Goal: Check status: Check status

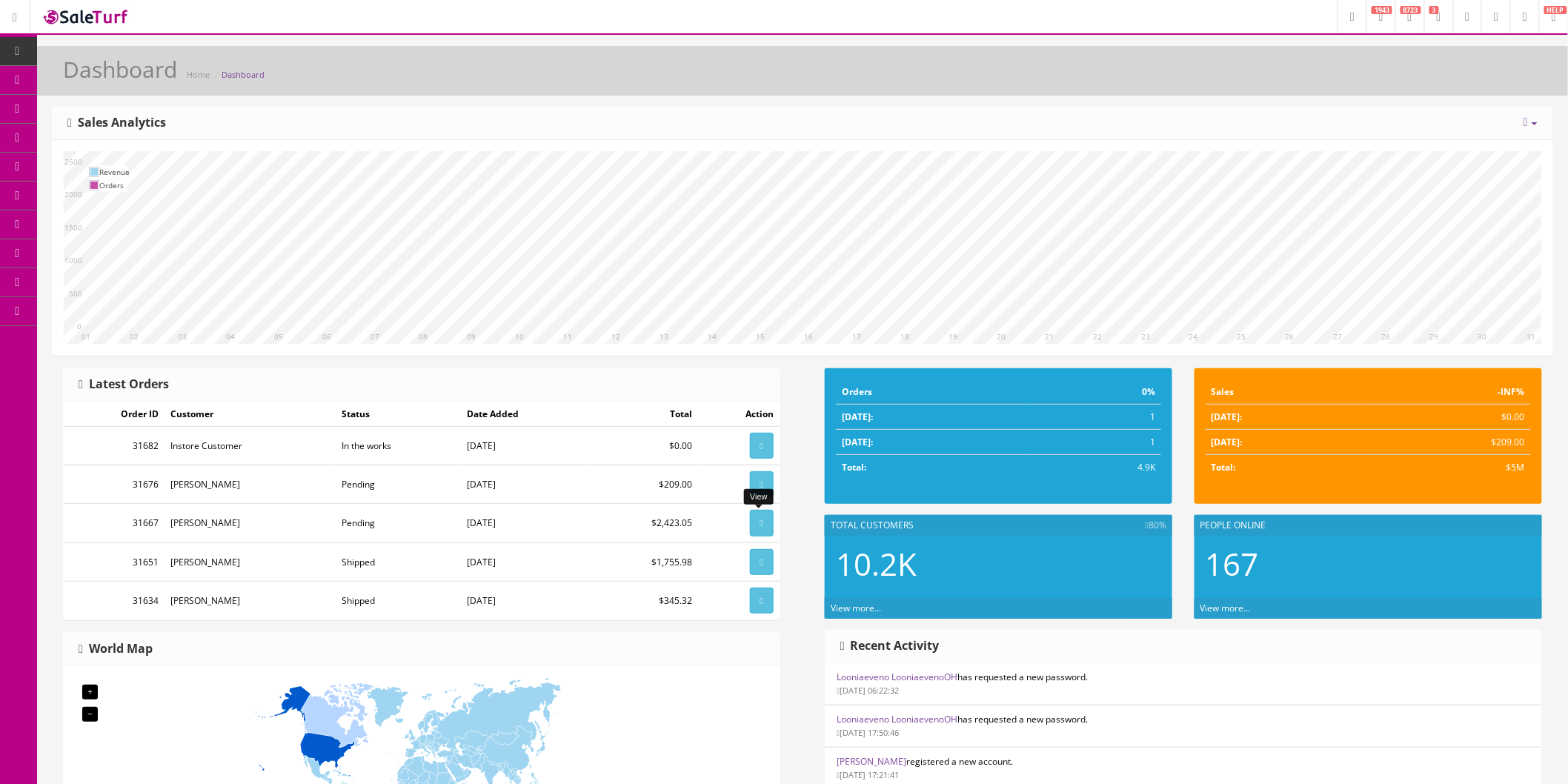
click at [760, 523] on icon at bounding box center [762, 522] width 3 height 9
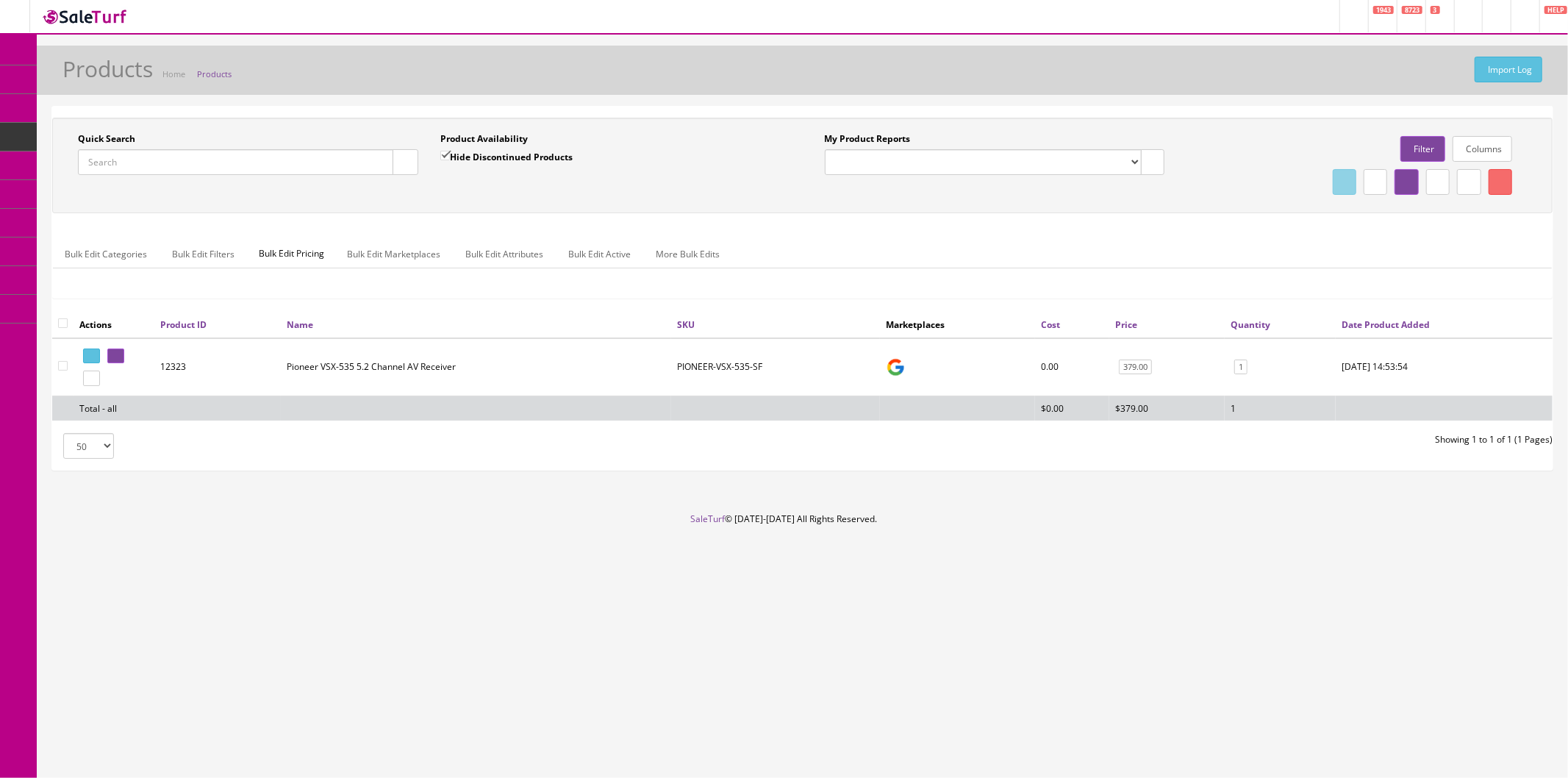
click at [189, 361] on td "12323" at bounding box center [217, 367] width 126 height 58
click at [120, 352] on icon at bounding box center [118, 356] width 3 height 8
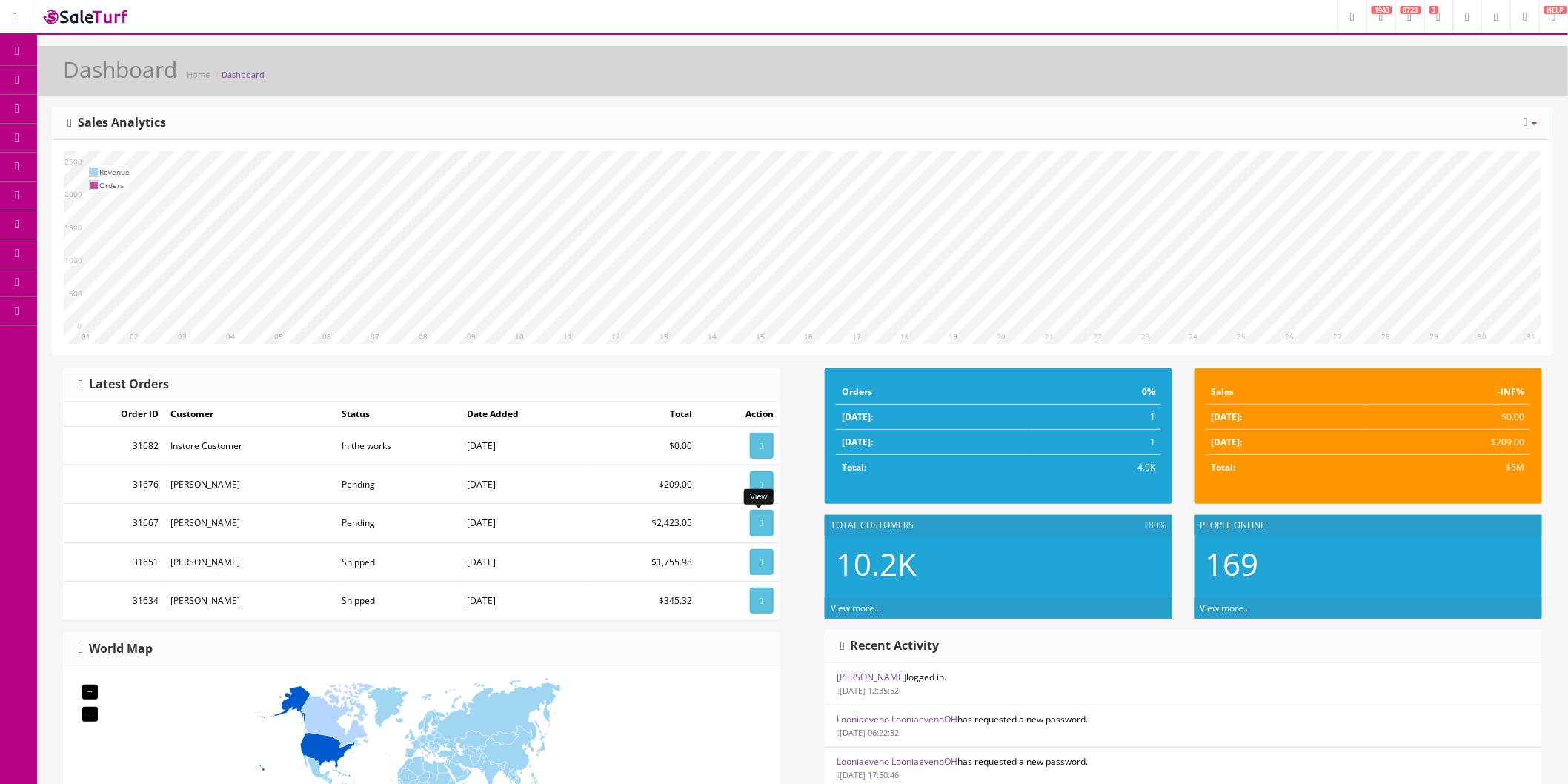
click at [760, 521] on icon at bounding box center [762, 522] width 3 height 9
